Goal: Task Accomplishment & Management: Use online tool/utility

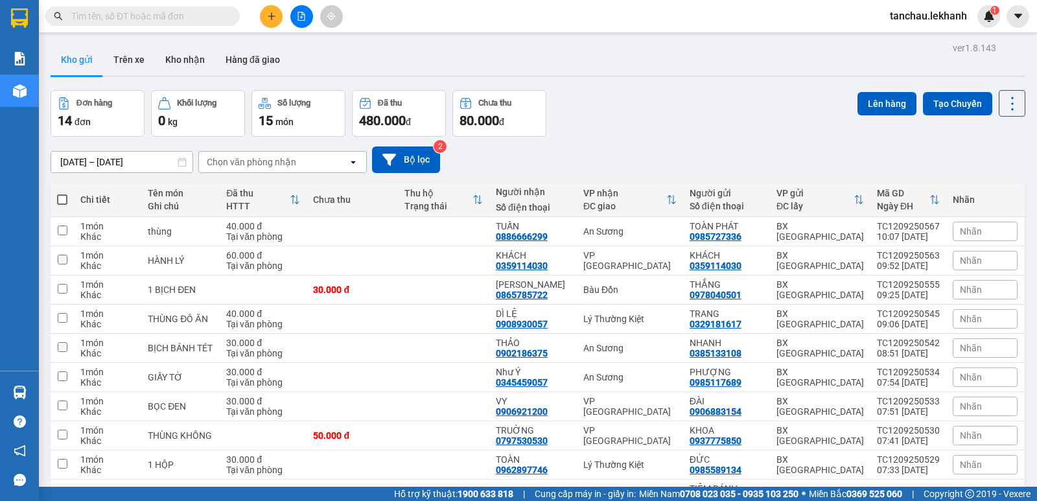
click at [271, 16] on icon "plus" at bounding box center [271, 16] width 7 height 1
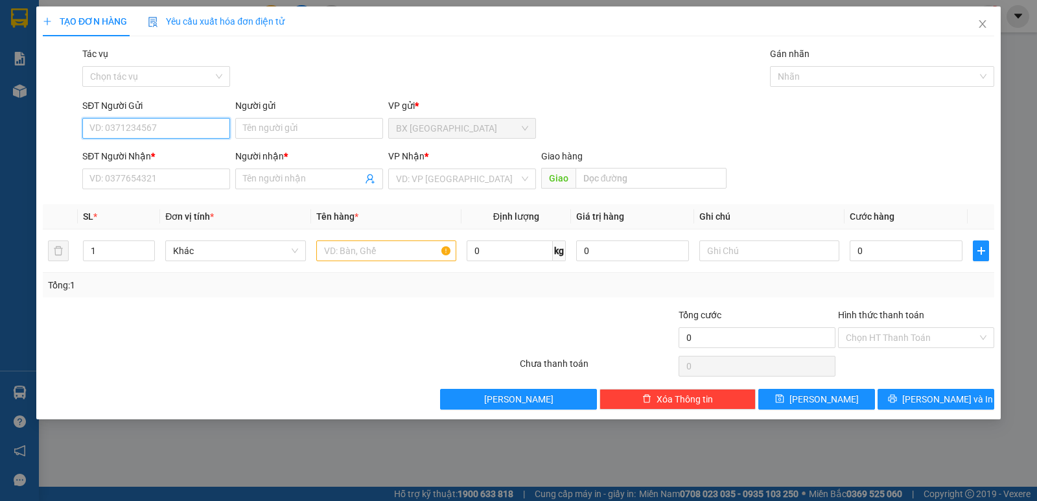
click at [179, 125] on input "SĐT Người Gửi" at bounding box center [156, 128] width 148 height 21
type input "0969029817"
click at [113, 149] on div "0969029817 - NK [GEOGRAPHIC_DATA]" at bounding box center [170, 154] width 160 height 14
type input "NK VIỆT ĐỨC"
type input "0868758712"
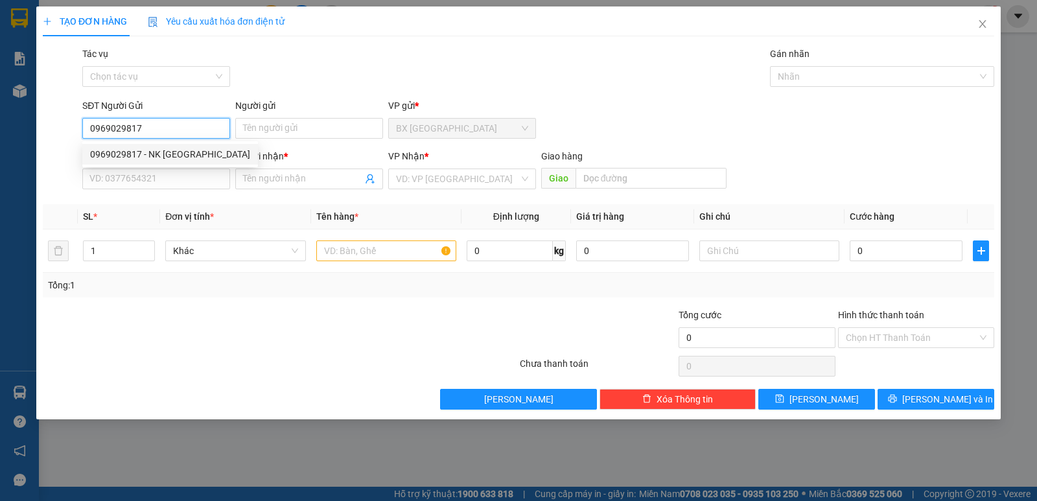
type input "LABO ANH THƯ"
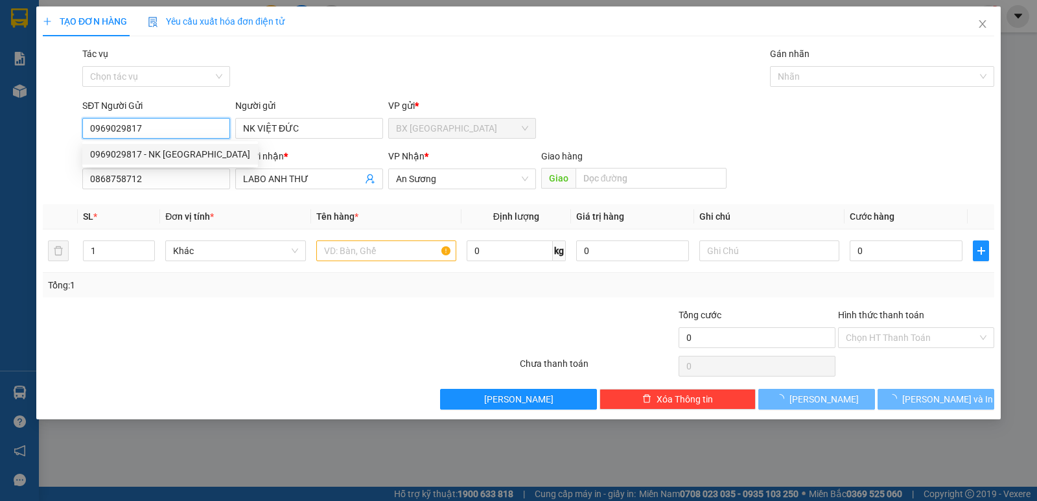
type input "30.000"
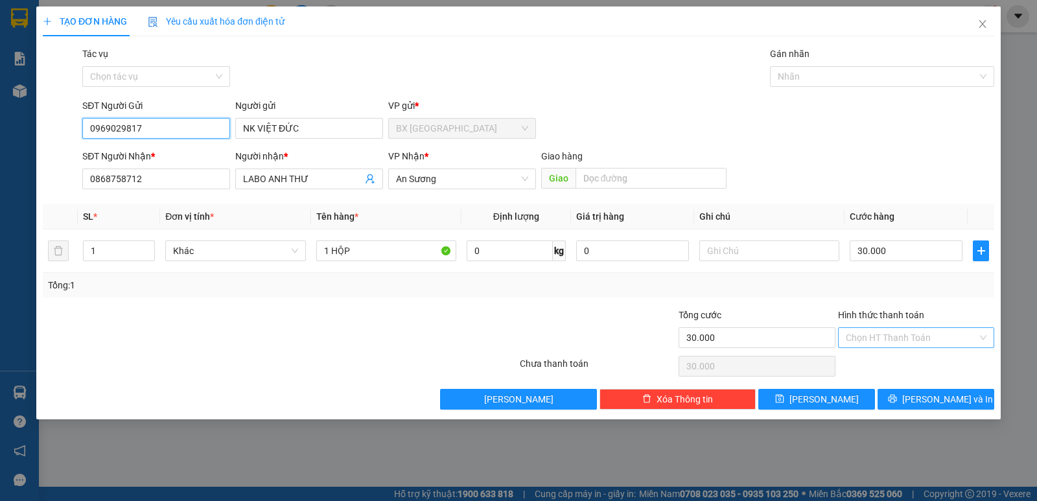
type input "0969029817"
click at [855, 333] on input "Hình thức thanh toán" at bounding box center [912, 337] width 132 height 19
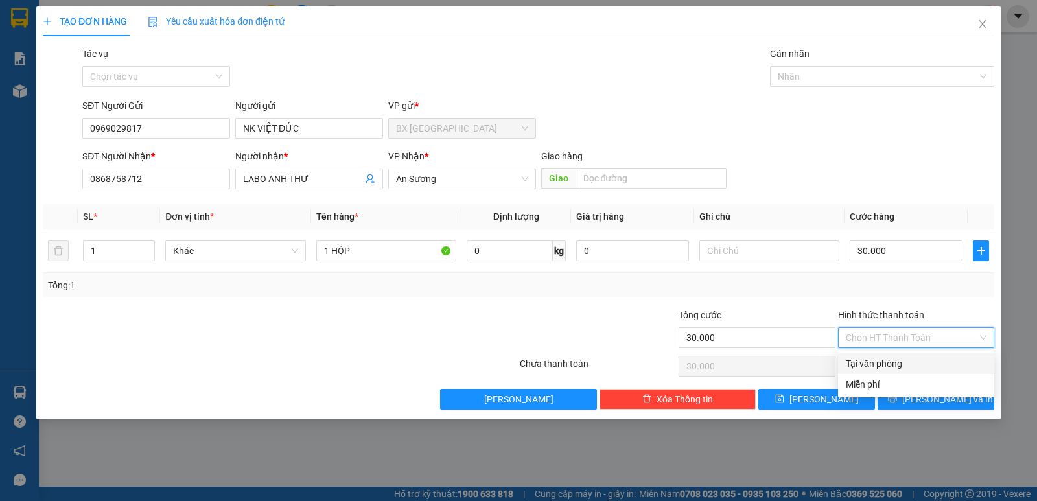
click at [866, 369] on div "Tại văn phòng" at bounding box center [916, 363] width 141 height 14
type input "0"
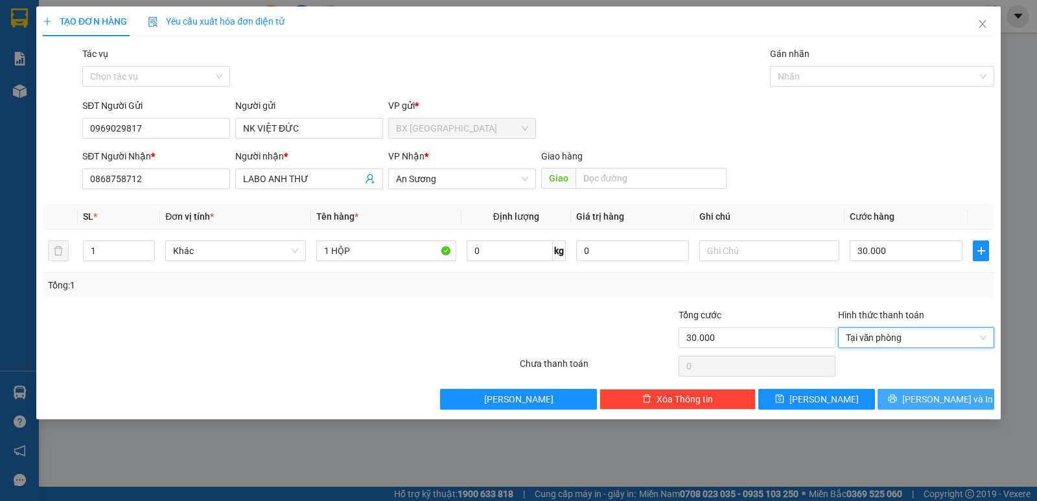
click at [925, 396] on span "[PERSON_NAME] và In" at bounding box center [947, 399] width 91 height 14
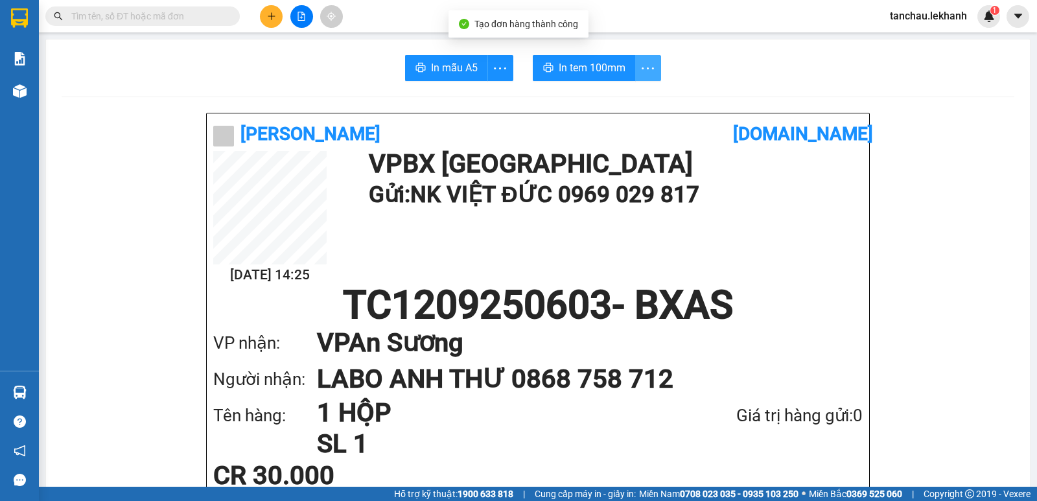
click at [642, 67] on icon "more" at bounding box center [648, 68] width 16 height 16
click at [632, 98] on div "In tem 100mm theo số lượng (1)" at bounding box center [583, 96] width 130 height 14
